Goal: Information Seeking & Learning: Learn about a topic

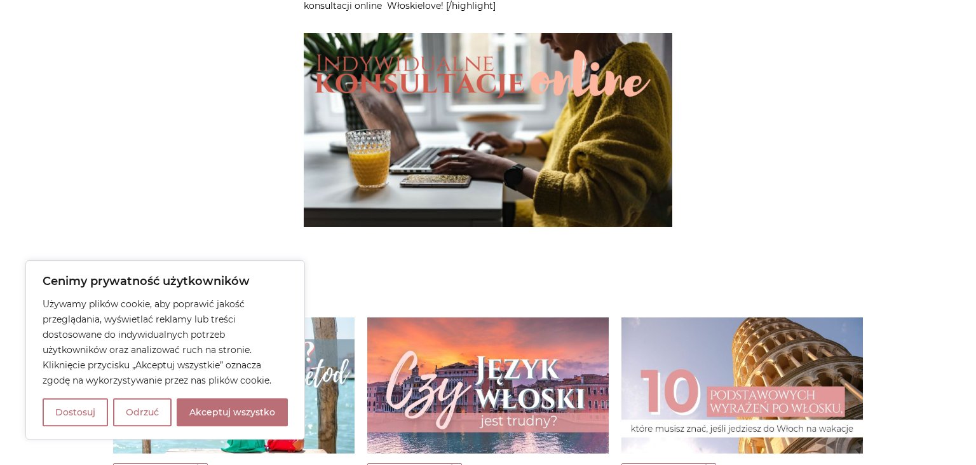
scroll to position [3414, 0]
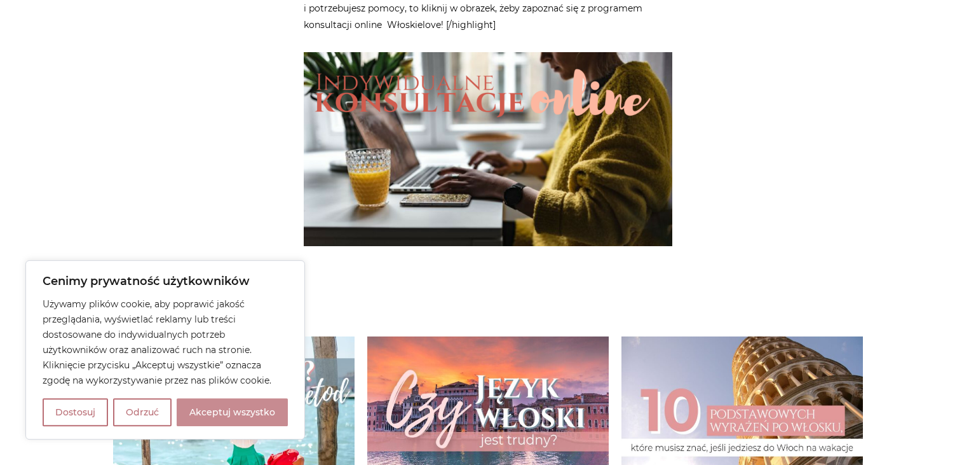
click at [245, 420] on button "Akceptuj wszystko" at bounding box center [232, 412] width 111 height 28
checkbox input "true"
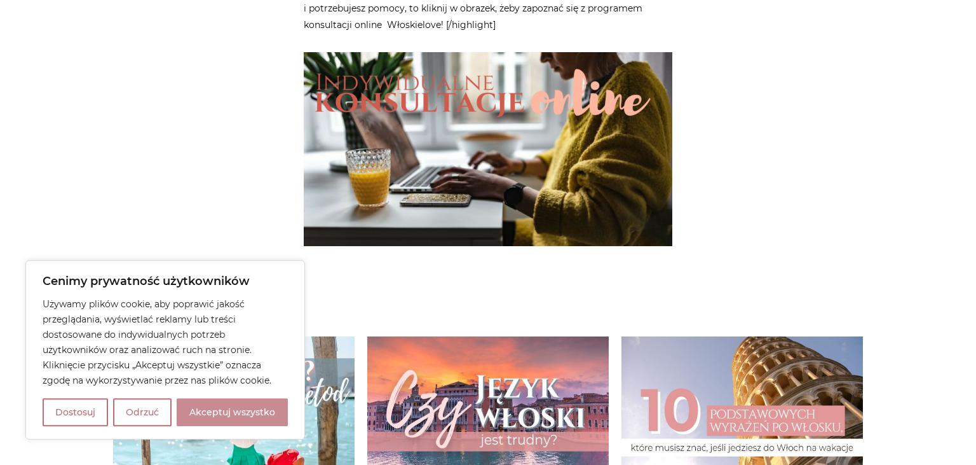
checkbox input "true"
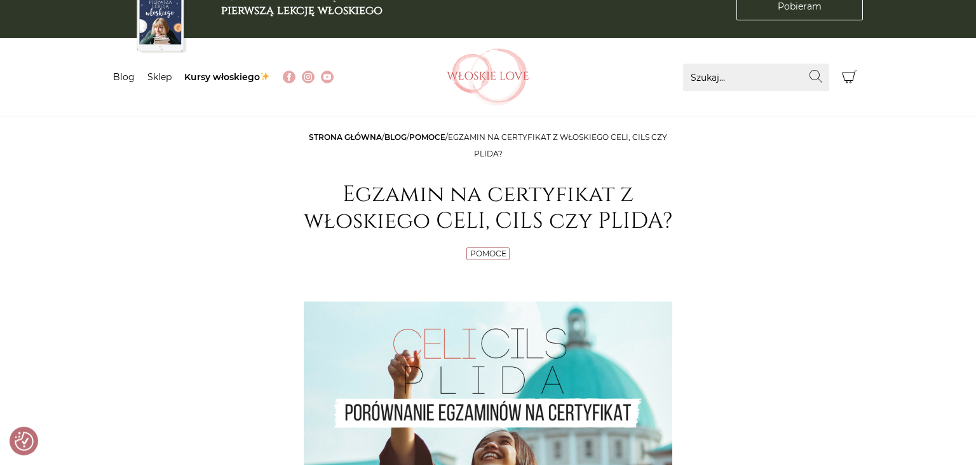
scroll to position [0, 0]
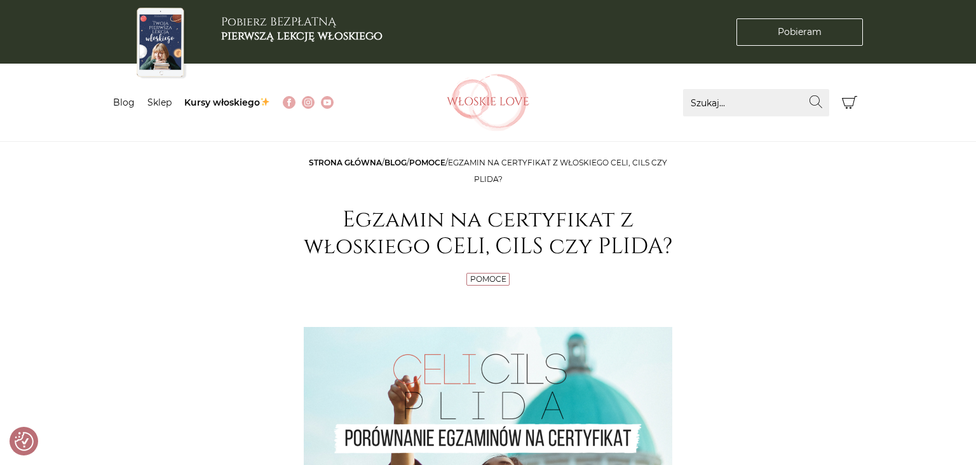
click at [434, 161] on link "Pomoce" at bounding box center [427, 163] width 36 height 10
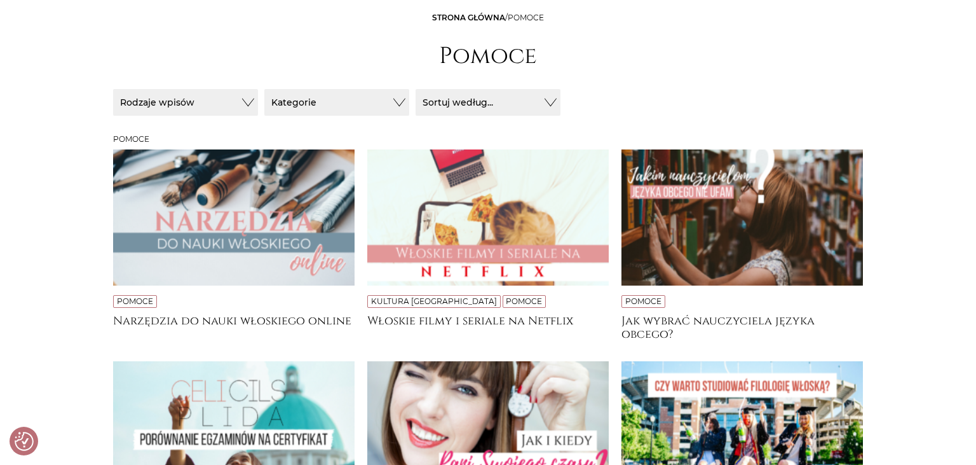
scroll to position [151, 0]
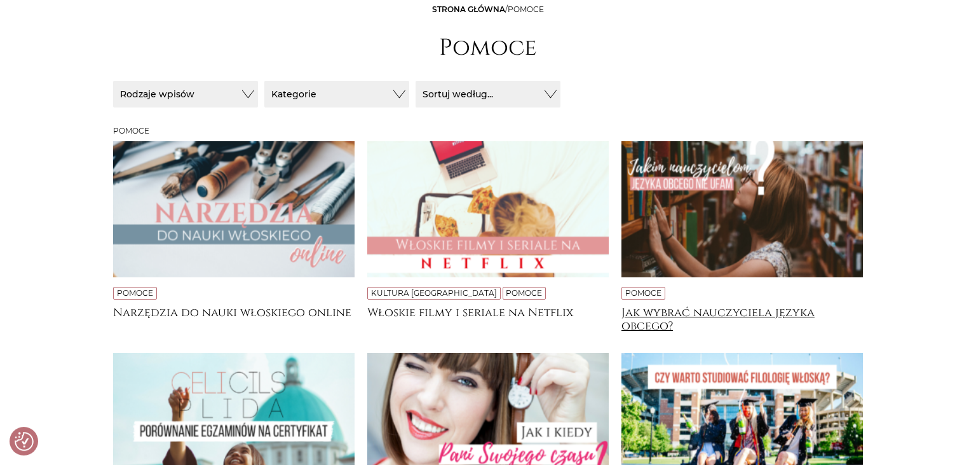
click at [704, 313] on h4 "Jak wybrać nauczyciela języka obcego?" at bounding box center [743, 318] width 242 height 25
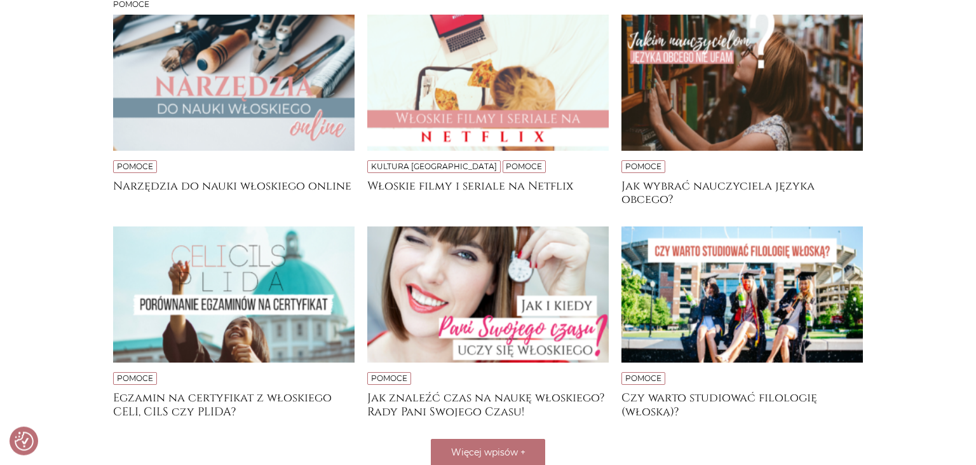
scroll to position [361, 0]
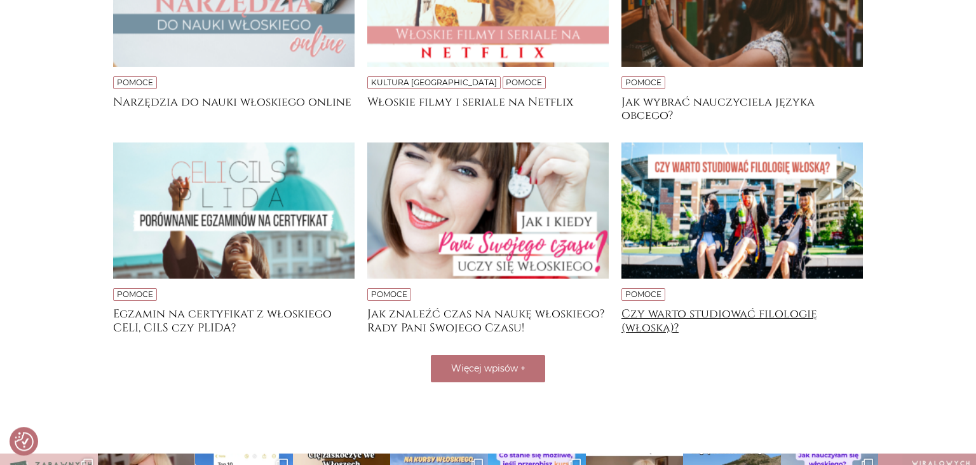
click at [699, 313] on h4 "Czy warto studiować filologię (włoską)?" at bounding box center [743, 319] width 242 height 25
click at [672, 311] on h4 "Czy warto studiować filologię (włoską)?" at bounding box center [743, 319] width 242 height 25
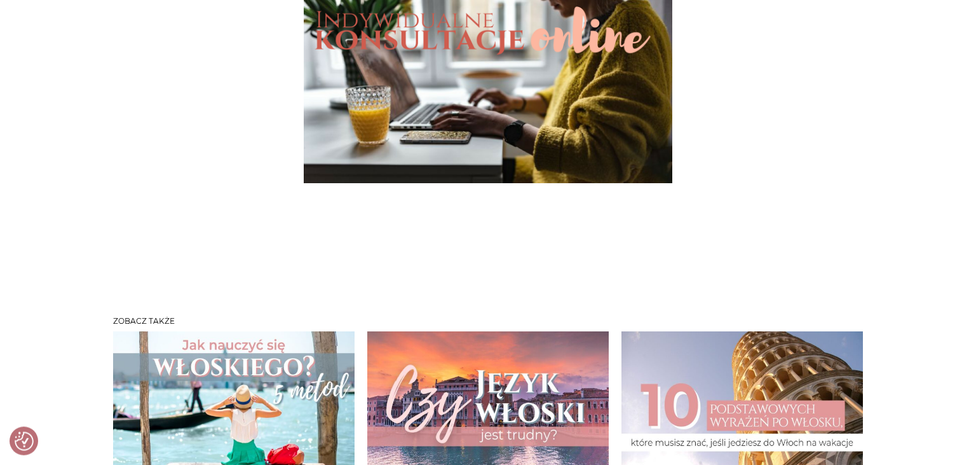
scroll to position [2550, 0]
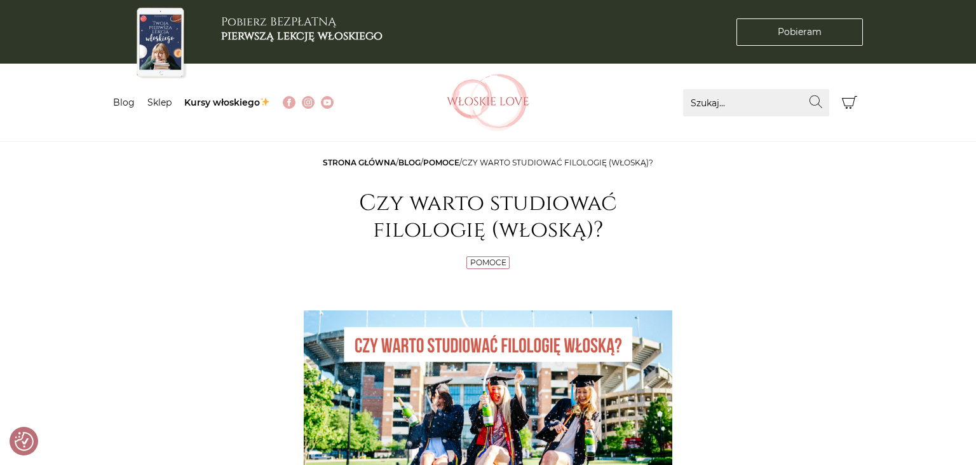
checkbox input "true"
